Goal: Information Seeking & Learning: Understand process/instructions

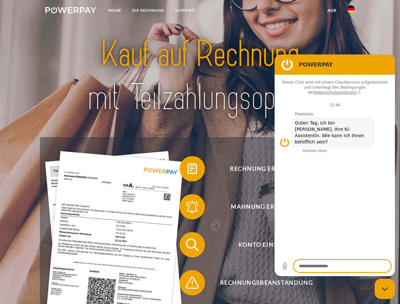
click at [71, 11] on img at bounding box center [70, 10] width 51 height 6
click at [351, 11] on img at bounding box center [351, 9] width 8 height 8
click at [332, 10] on link "agb" at bounding box center [332, 10] width 20 height 11
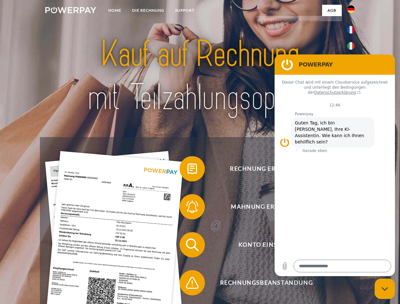
click at [188, 170] on span at bounding box center [183, 169] width 32 height 32
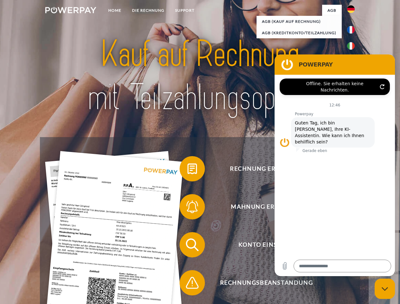
click at [188, 208] on div "Rechnung erhalten? Mahnung erhalten? Konto einsehen" at bounding box center [200, 264] width 320 height 254
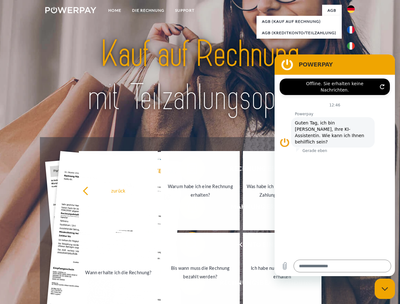
click at [188, 246] on link "Bis wann muss die Rechnung bezahlt werden?" at bounding box center [200, 272] width 79 height 79
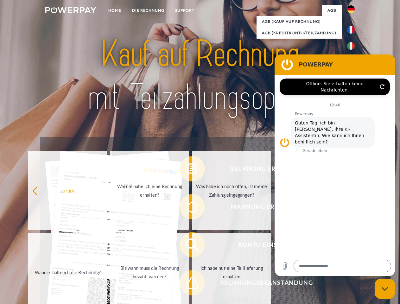
click at [188, 284] on span at bounding box center [183, 283] width 32 height 32
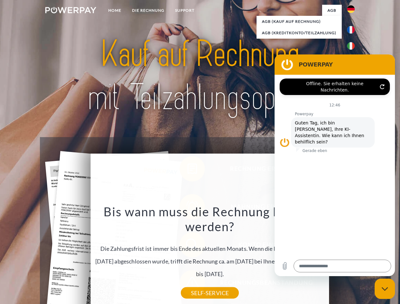
click at [385, 289] on icon "Messaging-Fenster schließen" at bounding box center [385, 289] width 7 height 4
type textarea "*"
